Goal: Information Seeking & Learning: Learn about a topic

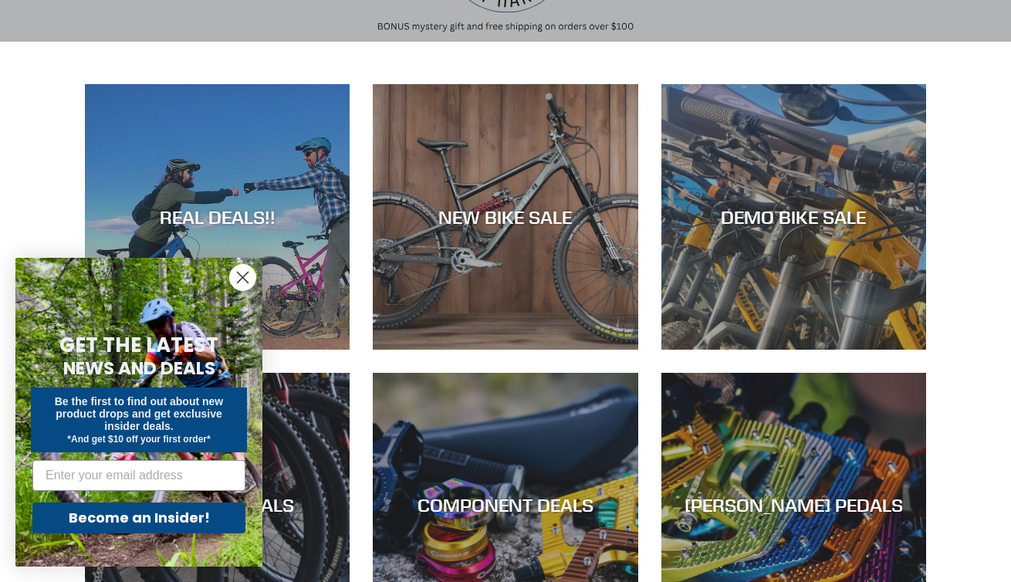
scroll to position [299, 0]
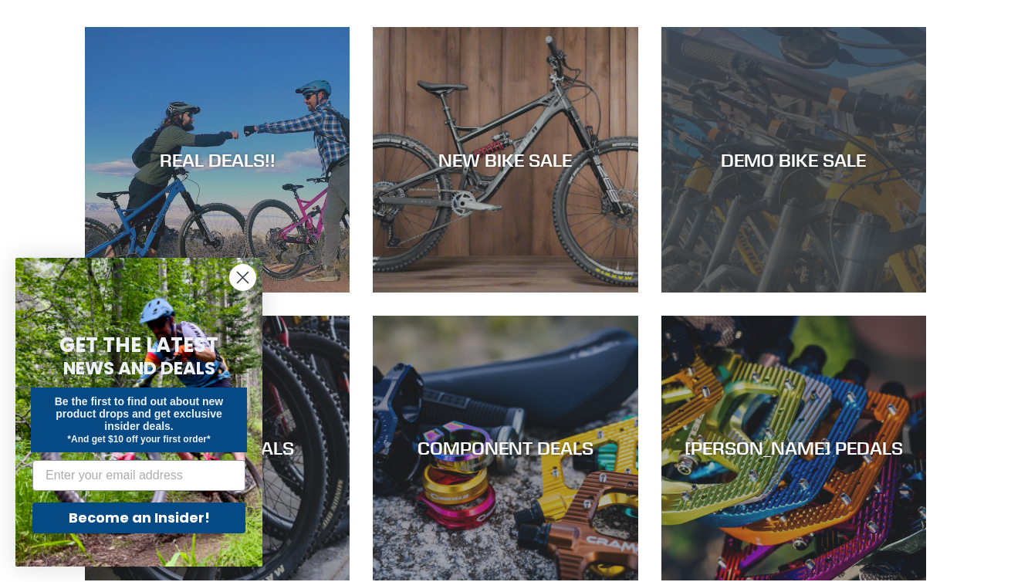
click at [798, 292] on div "DEMO BIKE SALE" at bounding box center [793, 292] width 265 height 0
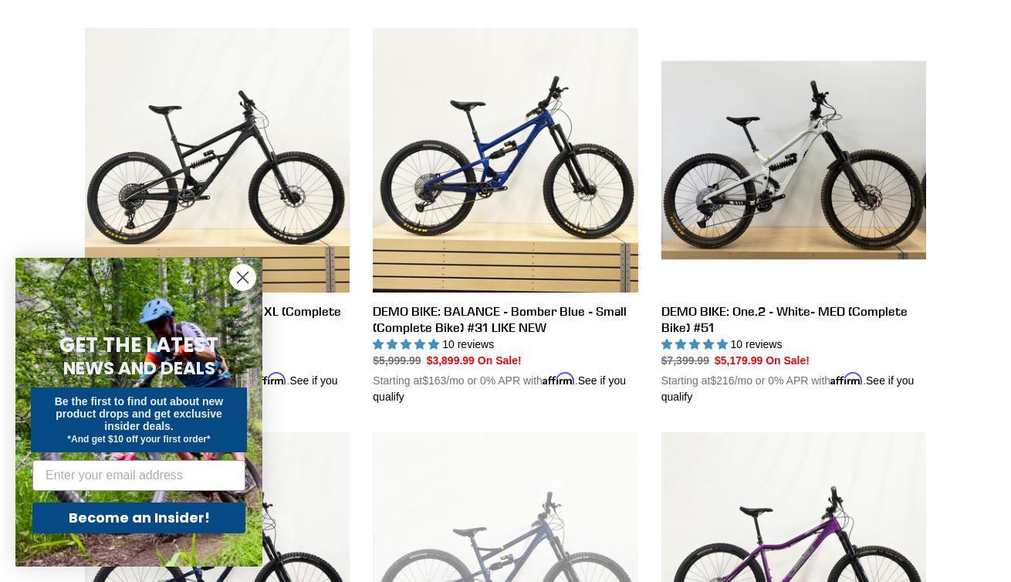
scroll to position [433, 0]
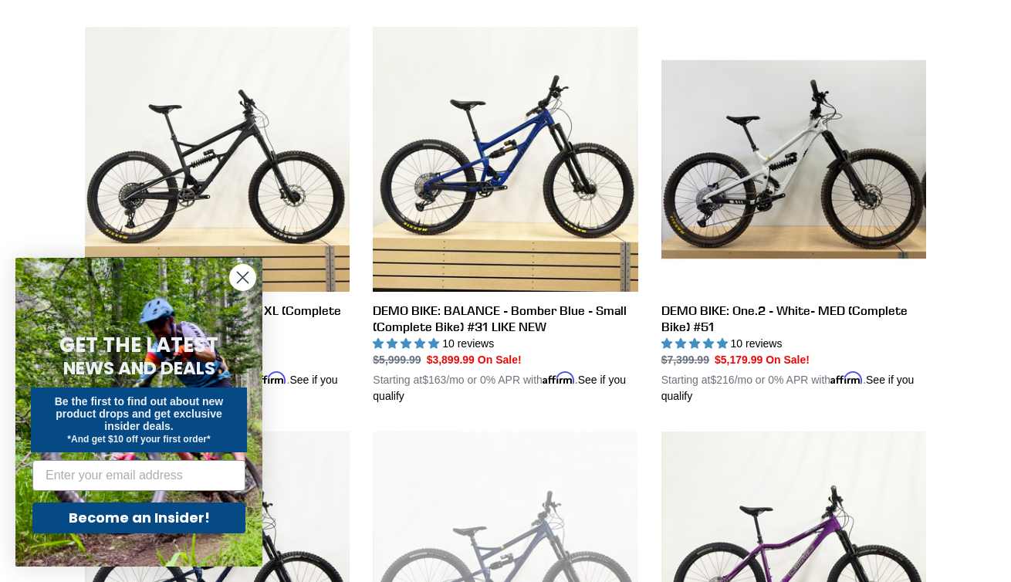
click at [246, 278] on circle "Close dialog" at bounding box center [242, 277] width 25 height 25
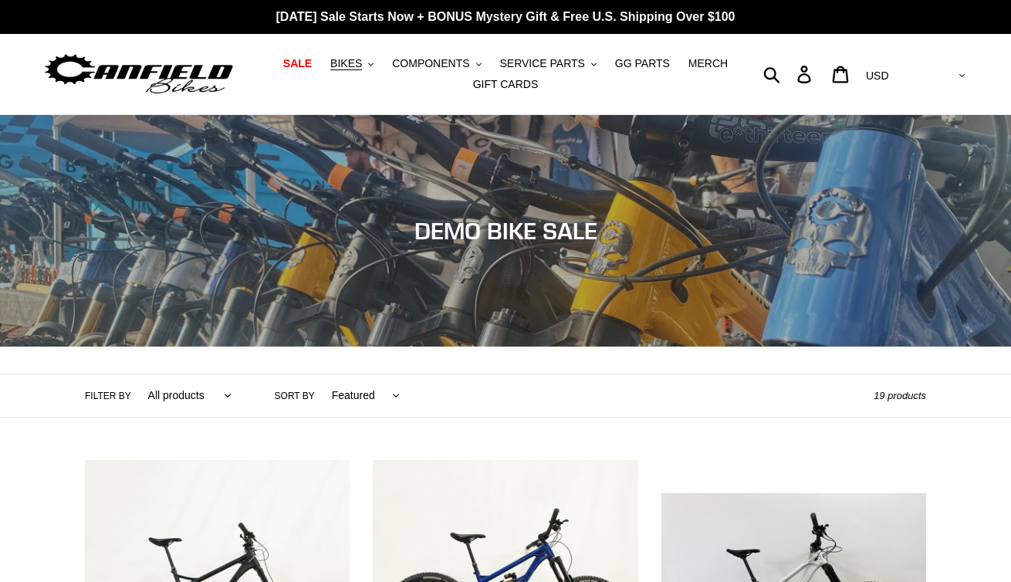
scroll to position [0, 0]
click at [371, 66] on button "BIKES .cls-1{fill:#231f20}" at bounding box center [351, 63] width 59 height 21
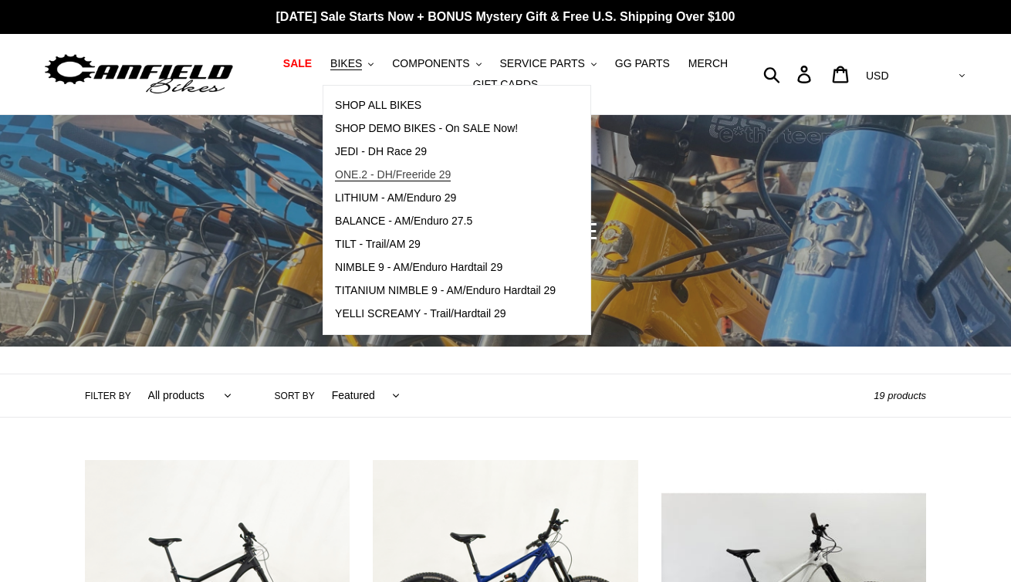
click at [349, 166] on link "ONE.2 - DH/Freeride 29" at bounding box center [445, 175] width 244 height 23
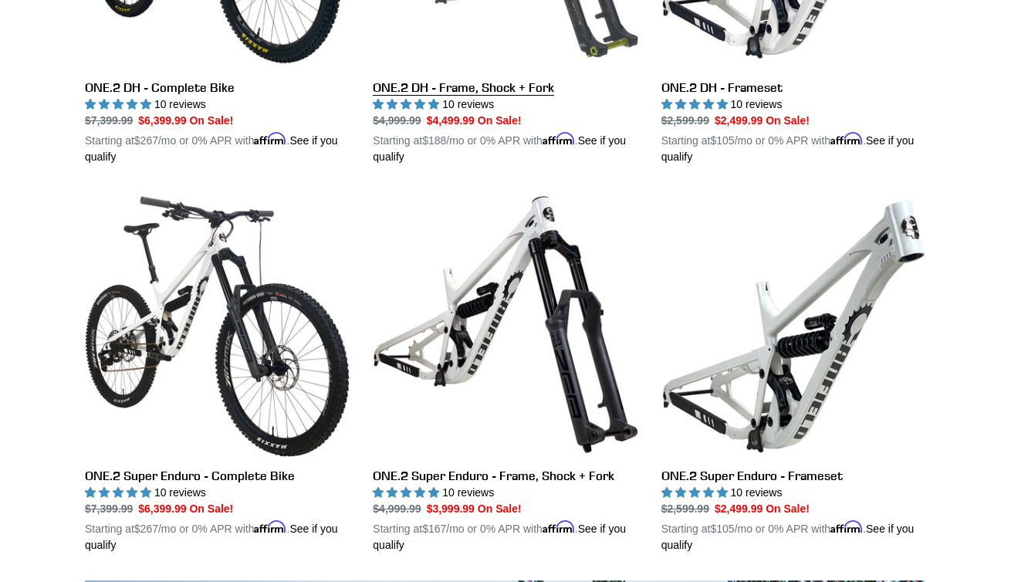
scroll to position [657, 0]
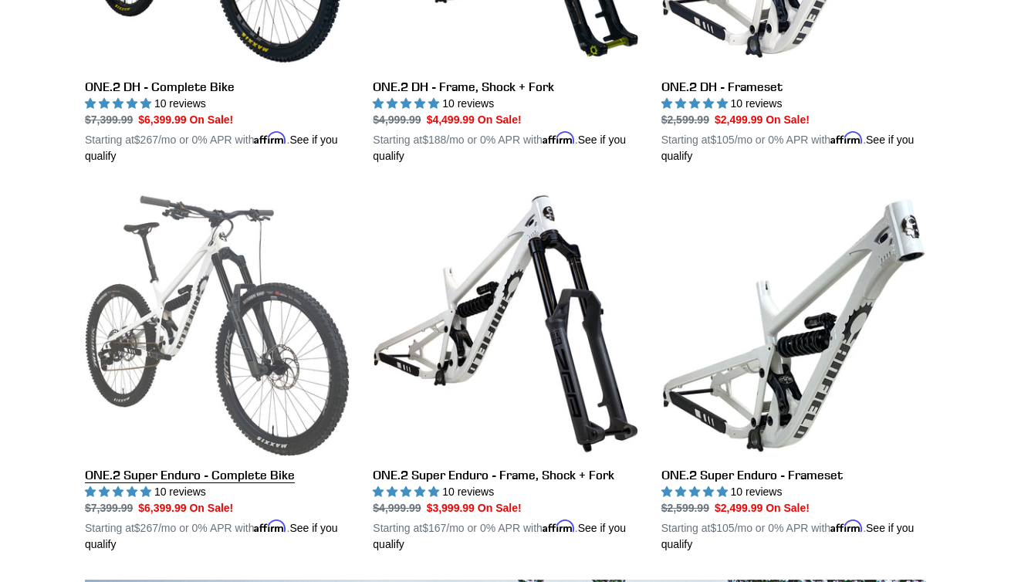
click at [287, 323] on link "ONE.2 Super Enduro - Complete Bike" at bounding box center [217, 371] width 265 height 361
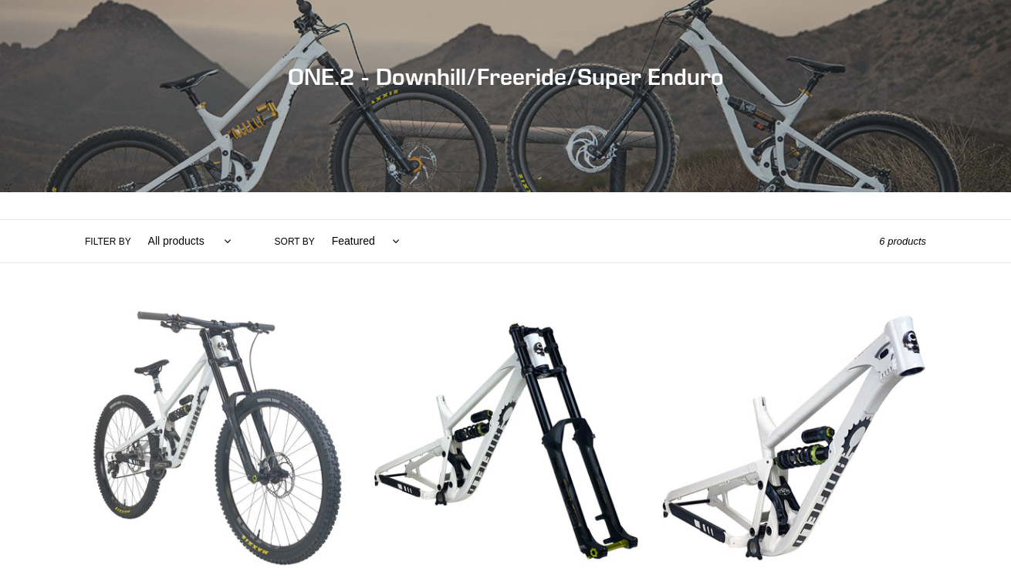
scroll to position [101, 0]
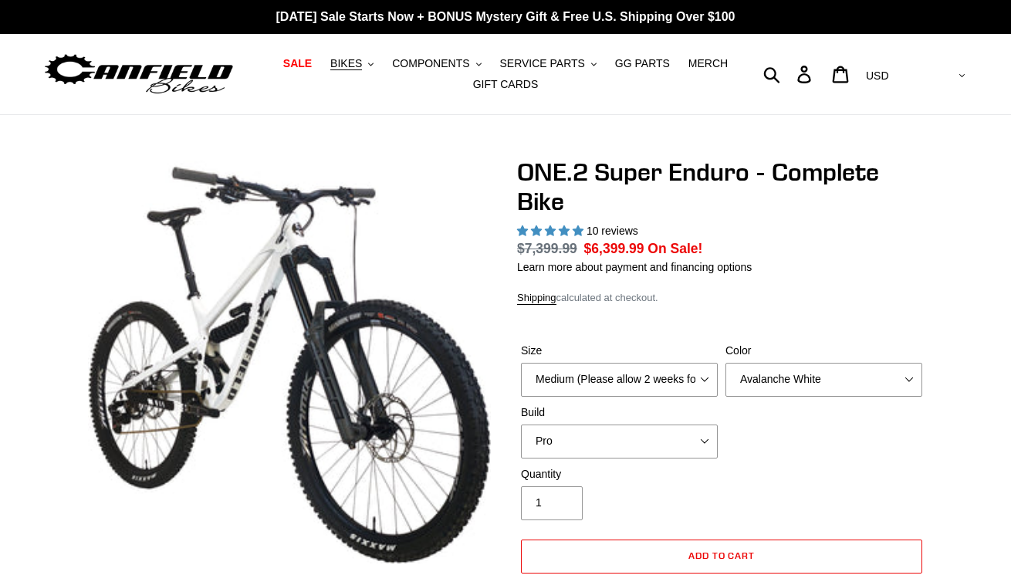
select select "highest-rating"
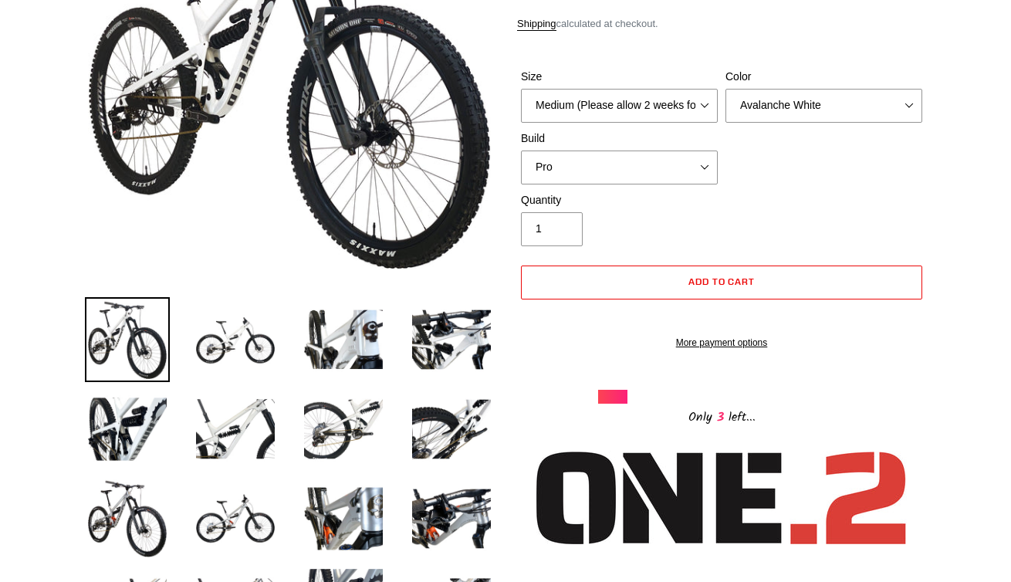
scroll to position [299, 0]
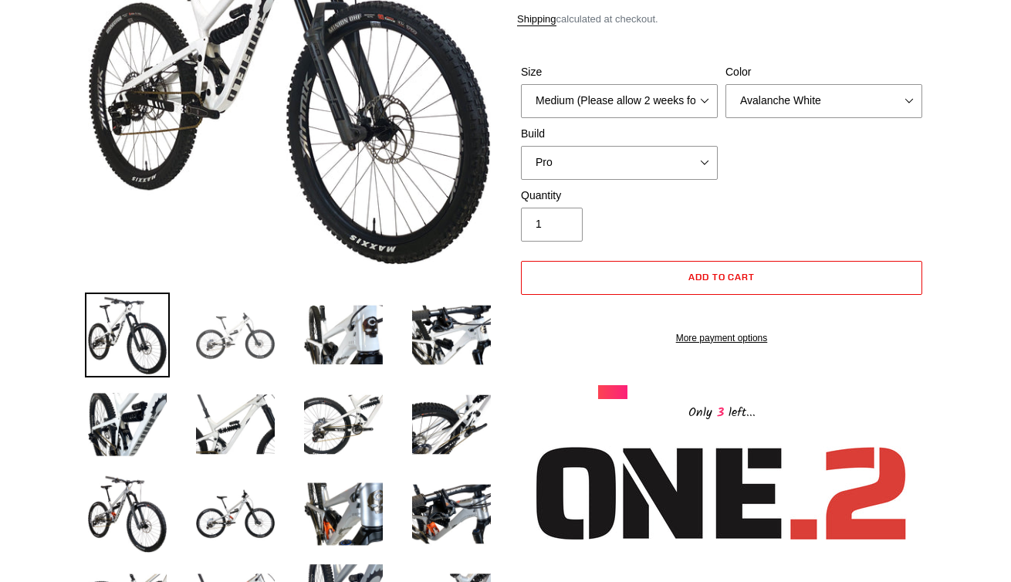
click at [262, 349] on img at bounding box center [235, 334] width 85 height 85
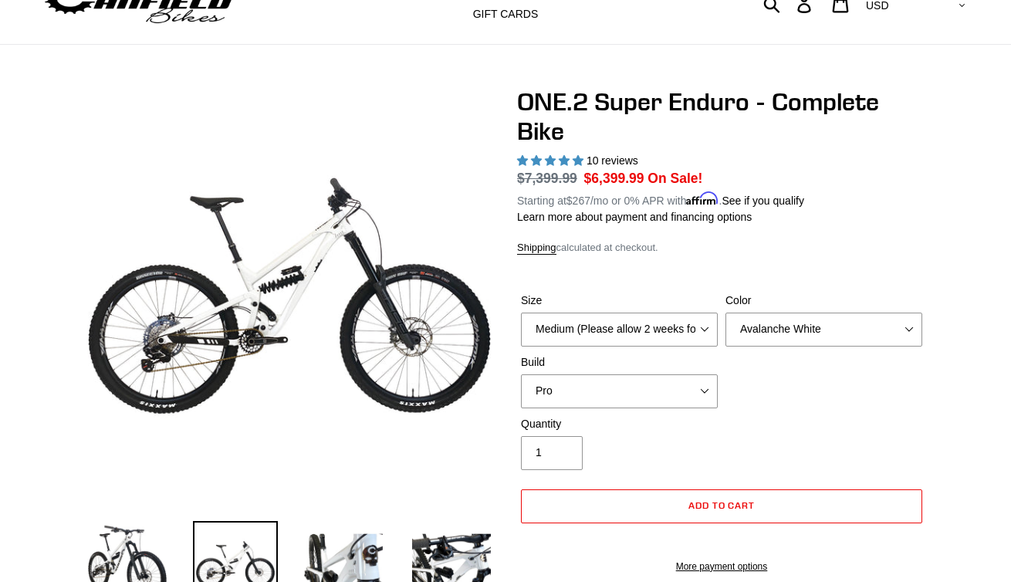
scroll to position [52, 0]
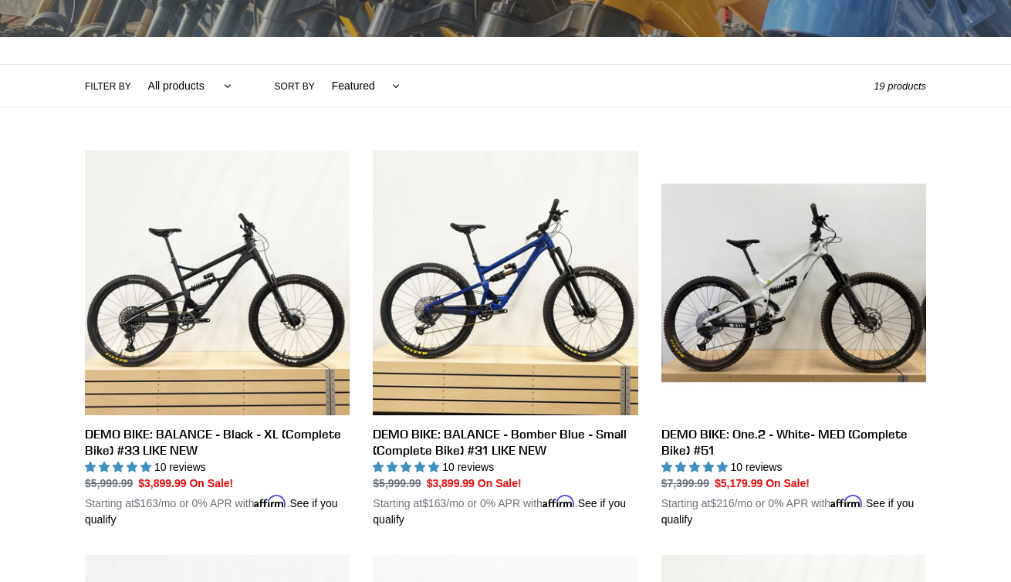
scroll to position [310, 0]
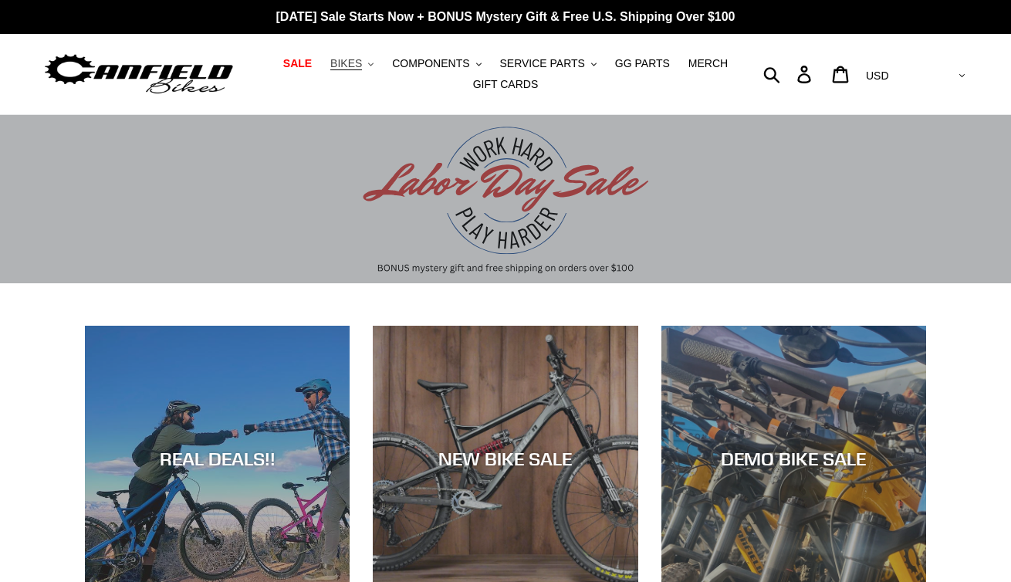
click at [368, 69] on button "BIKES .cls-1{fill:#231f20}" at bounding box center [351, 63] width 59 height 21
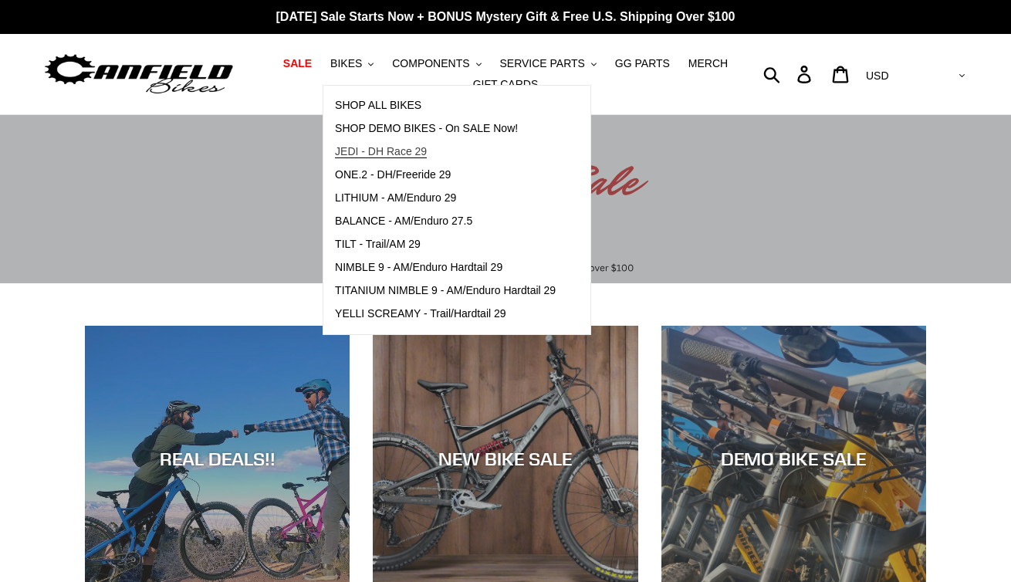
click at [370, 150] on span "JEDI - DH Race 29" at bounding box center [381, 151] width 92 height 13
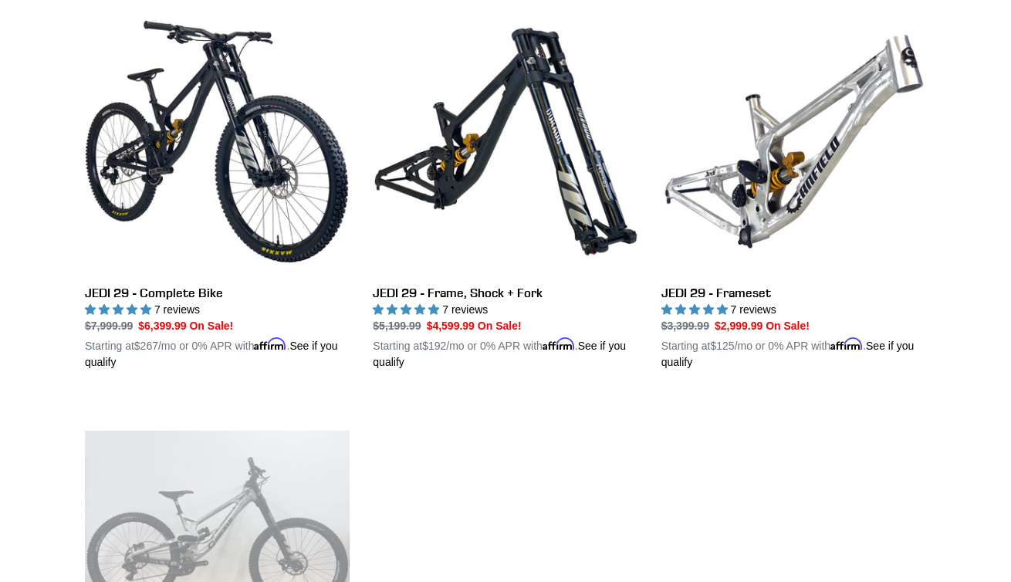
scroll to position [447, 0]
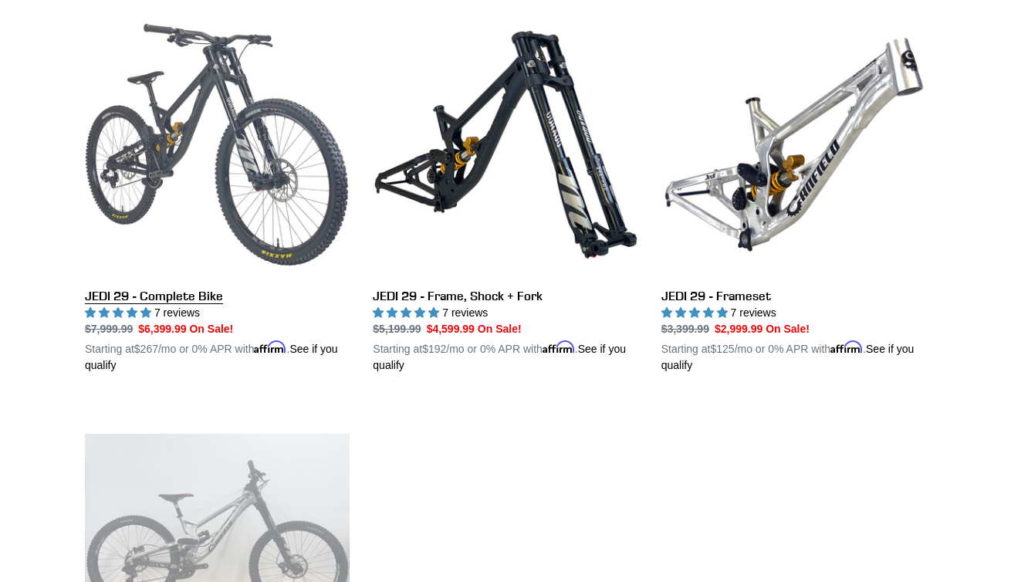
click at [302, 245] on link "JEDI 29 - Complete Bike" at bounding box center [217, 192] width 265 height 361
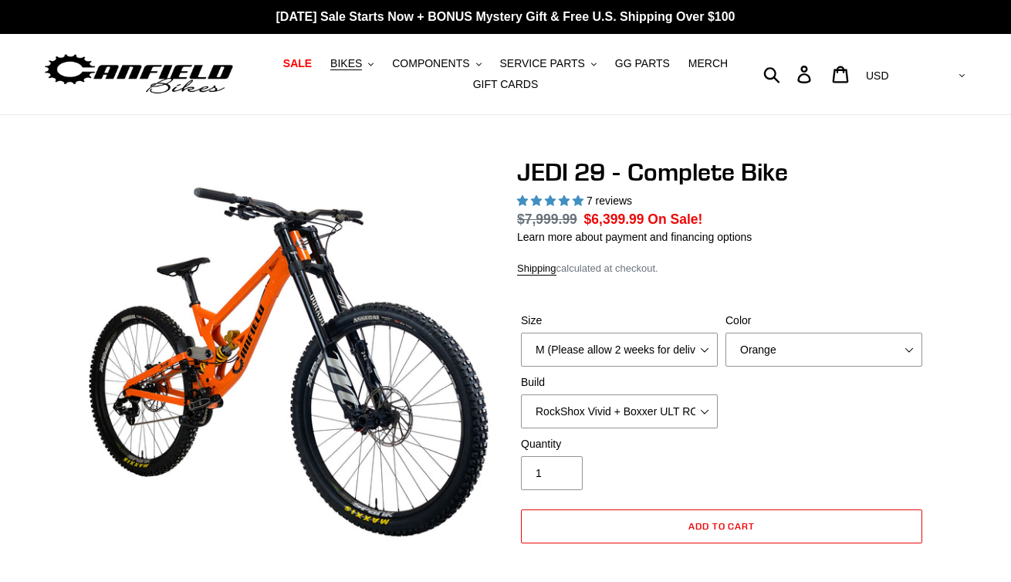
select select "highest-rating"
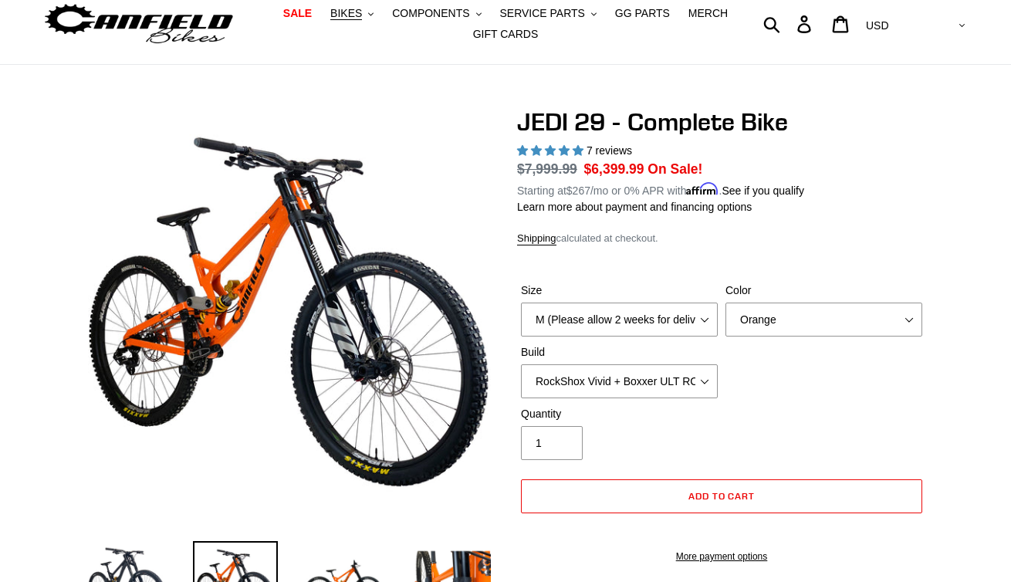
scroll to position [55, 0]
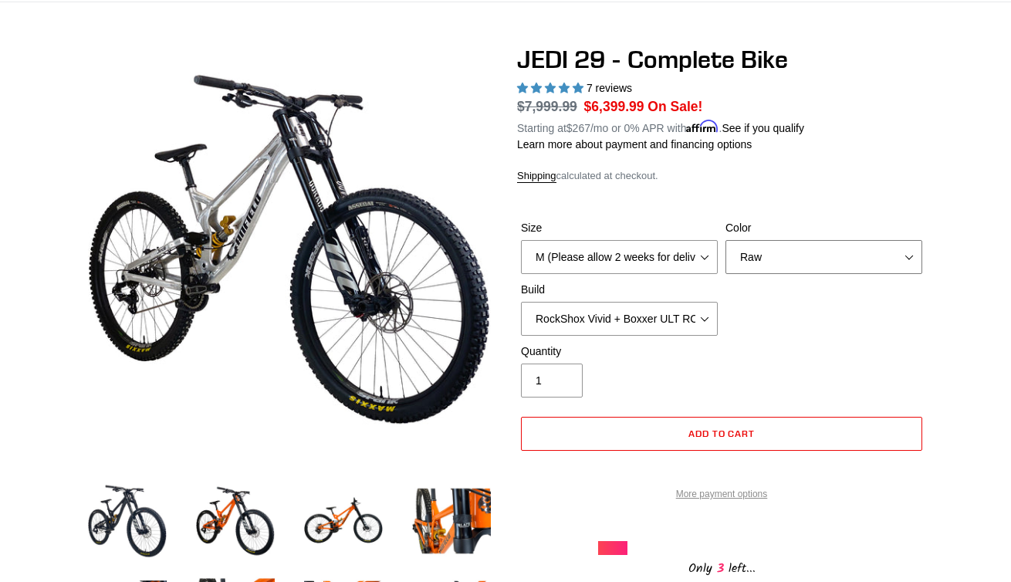
scroll to position [87, 0]
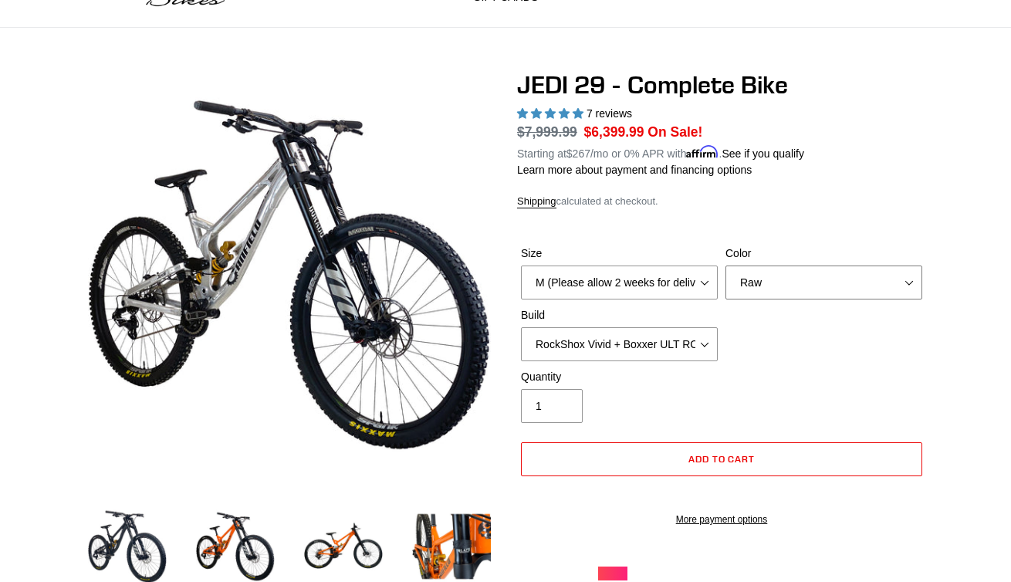
select select "Orange"
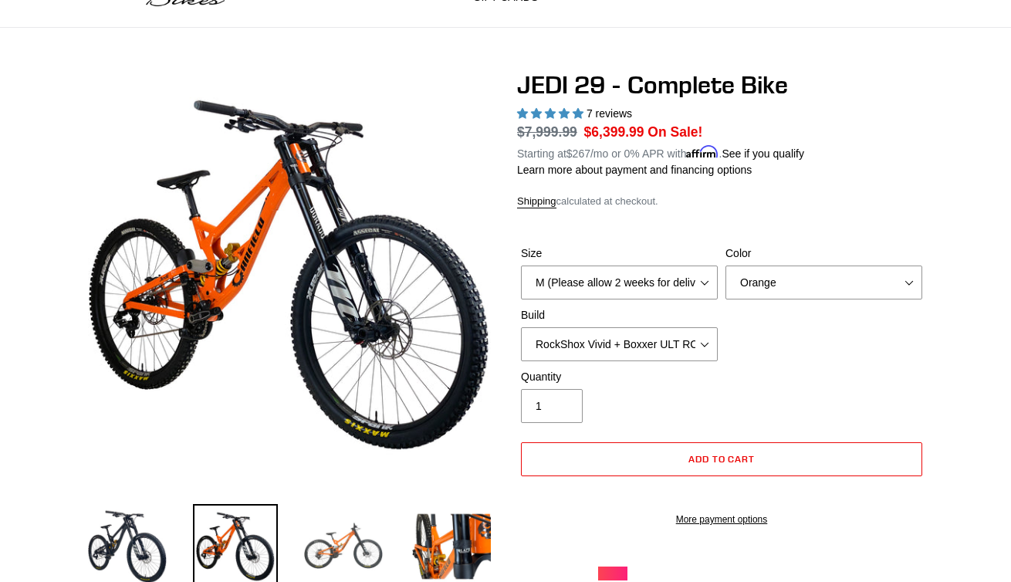
click at [346, 548] on img at bounding box center [343, 546] width 85 height 85
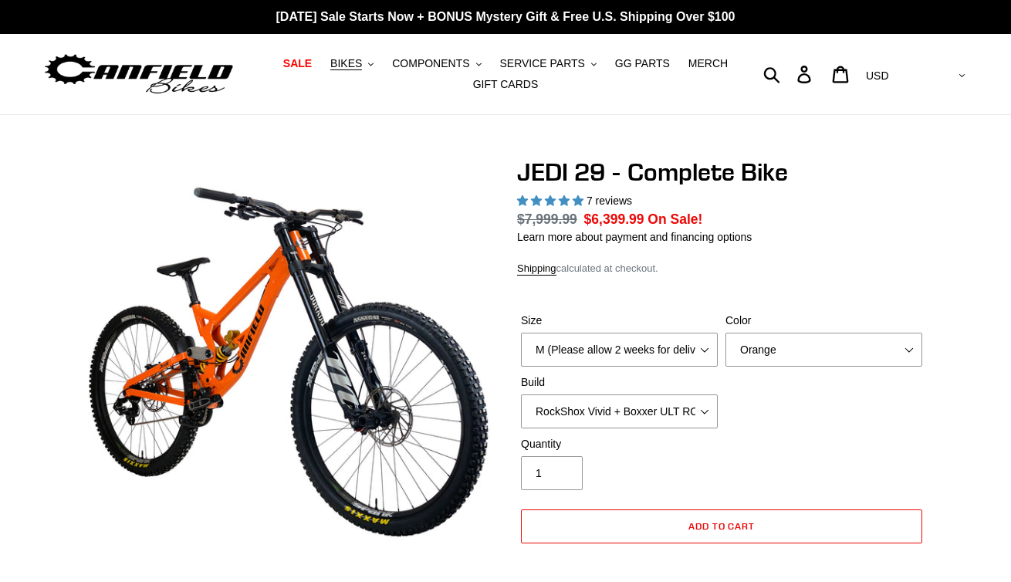
select select "highest-rating"
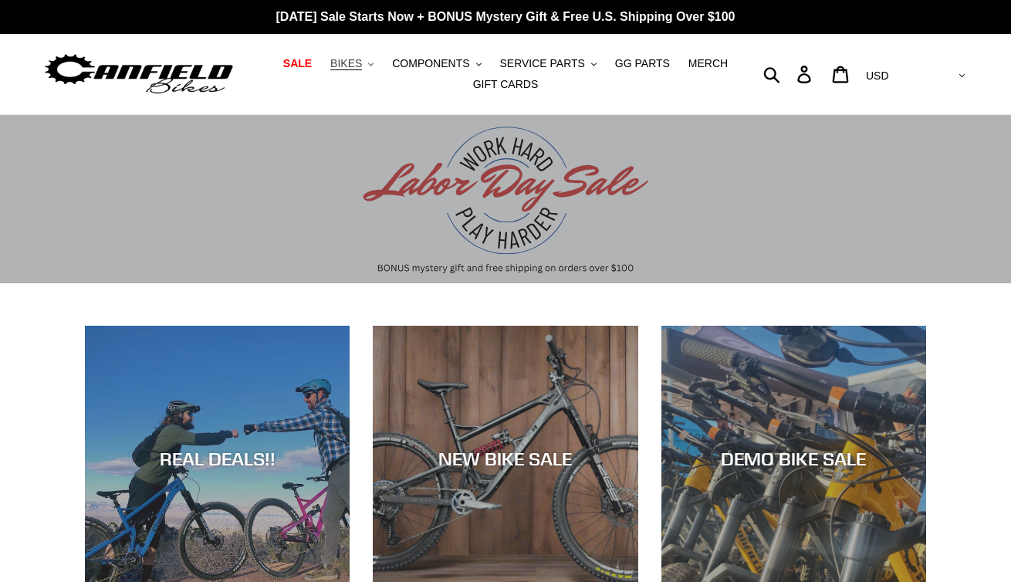
click at [355, 66] on span "BIKES" at bounding box center [346, 63] width 32 height 13
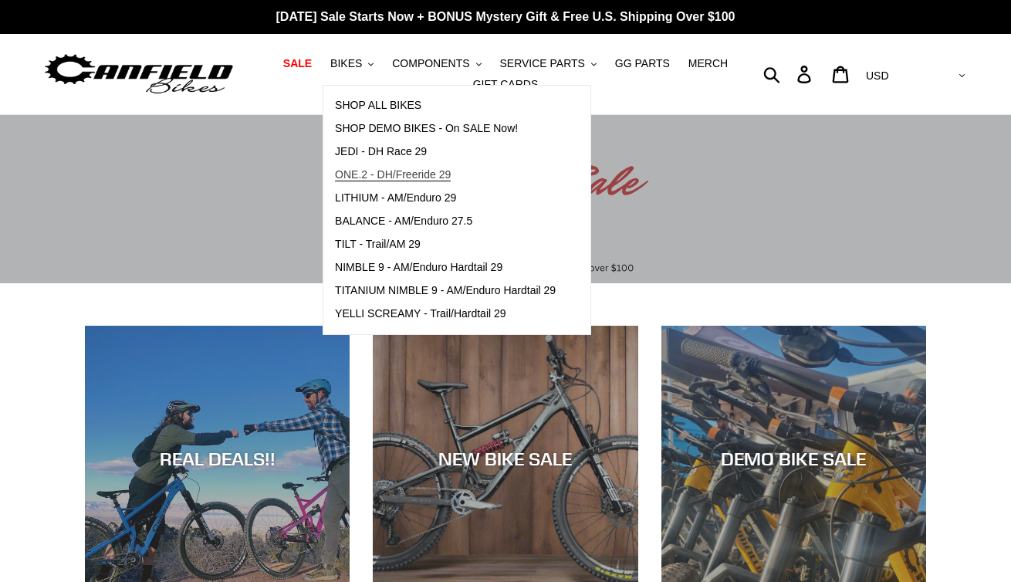
click at [367, 174] on span "ONE.2 - DH/Freeride 29" at bounding box center [393, 174] width 116 height 13
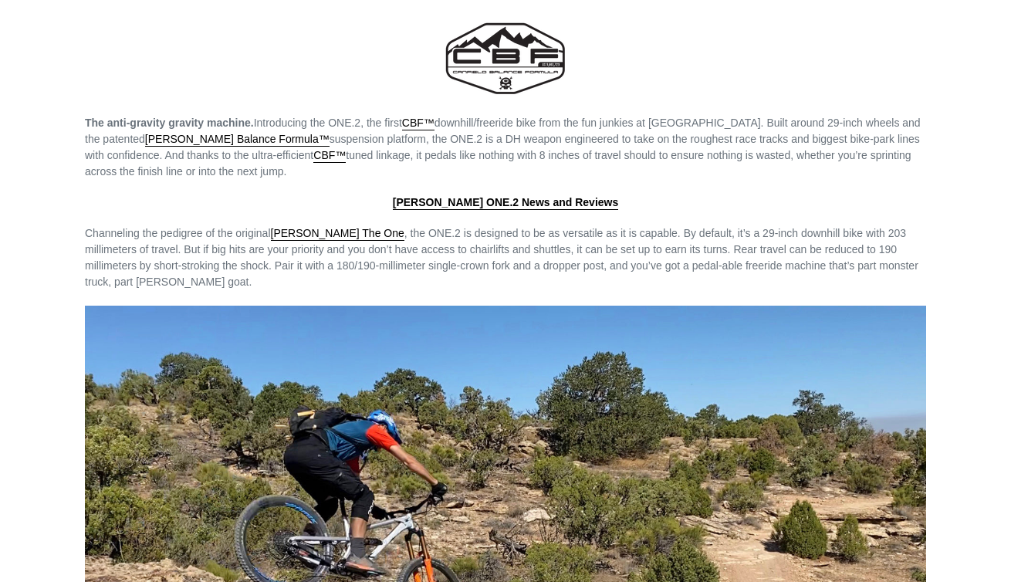
scroll to position [1942, 0]
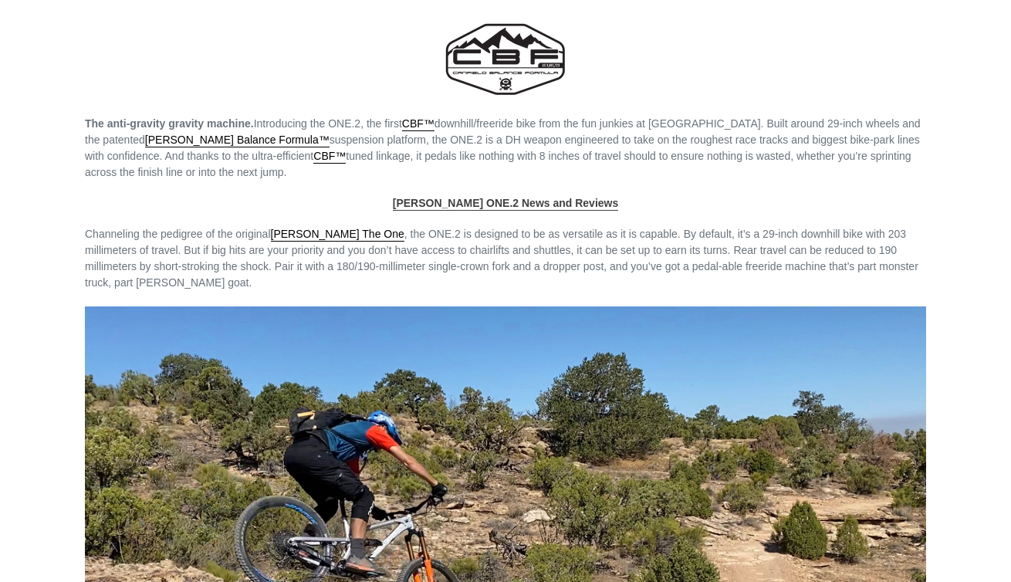
click at [518, 197] on strong "[PERSON_NAME] ONE.2 News and Reviews" at bounding box center [506, 203] width 226 height 12
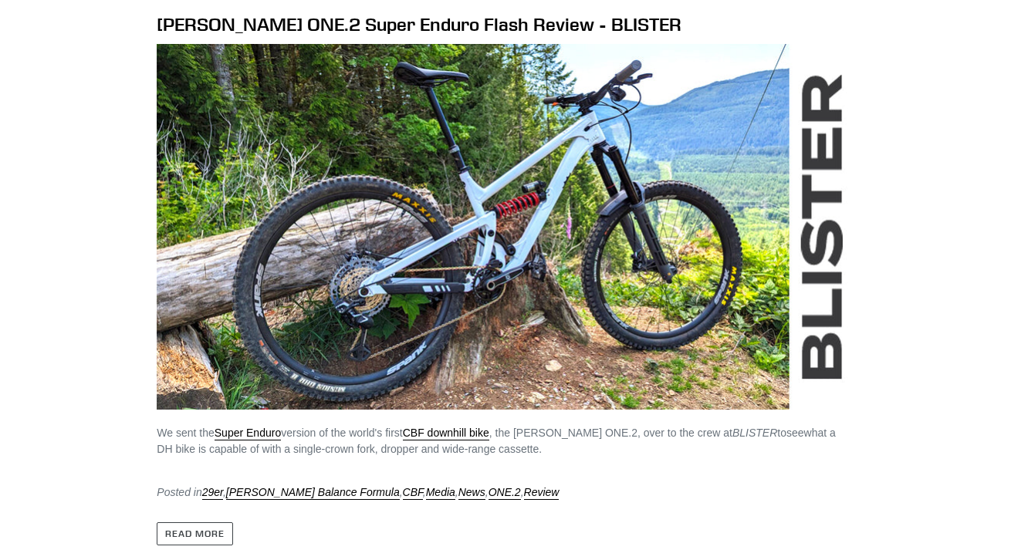
scroll to position [812, 0]
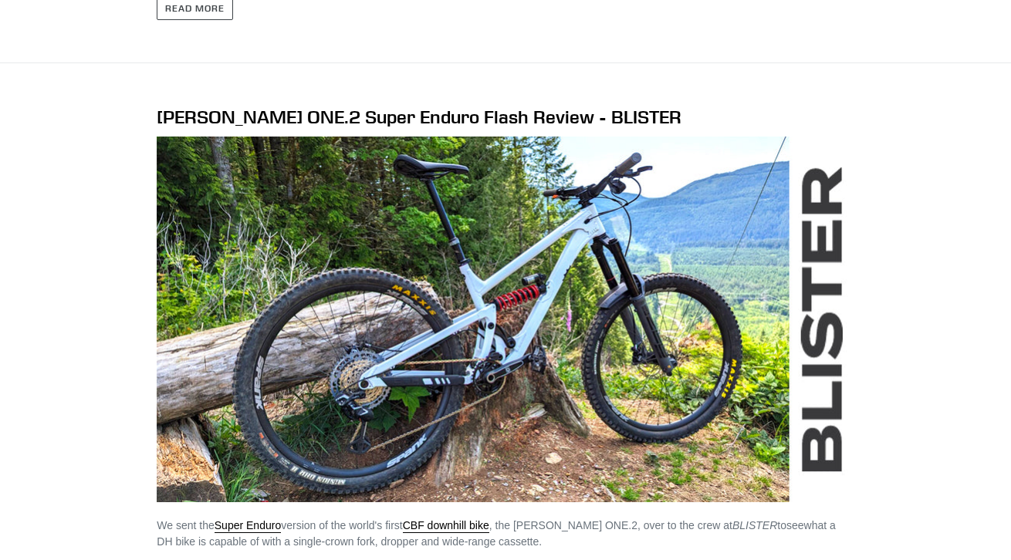
click at [527, 263] on img at bounding box center [505, 320] width 697 height 366
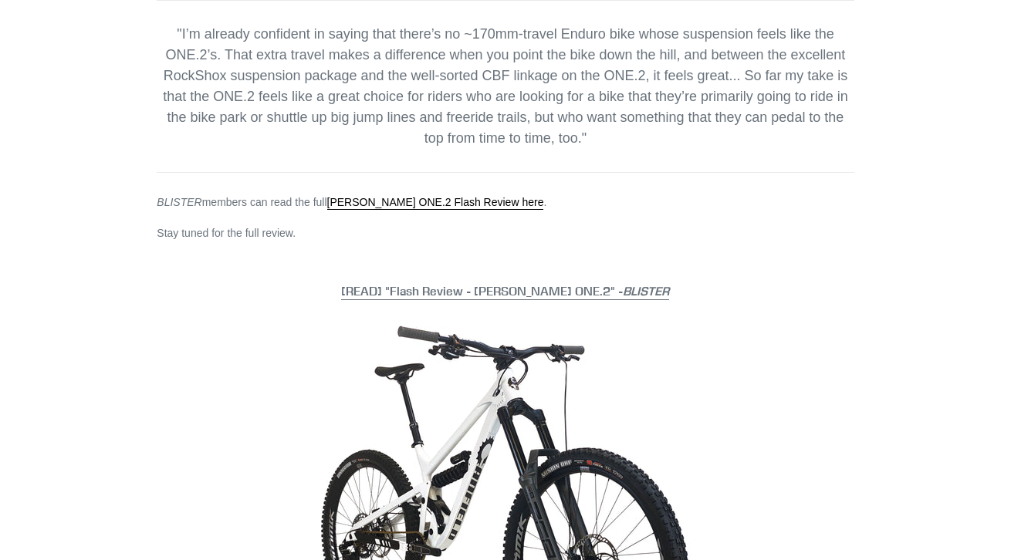
scroll to position [781, 0]
click at [511, 282] on link "[READ] "Flash Review - [PERSON_NAME] ONE.2" - B LISTER" at bounding box center [505, 290] width 328 height 17
